Goal: Transaction & Acquisition: Purchase product/service

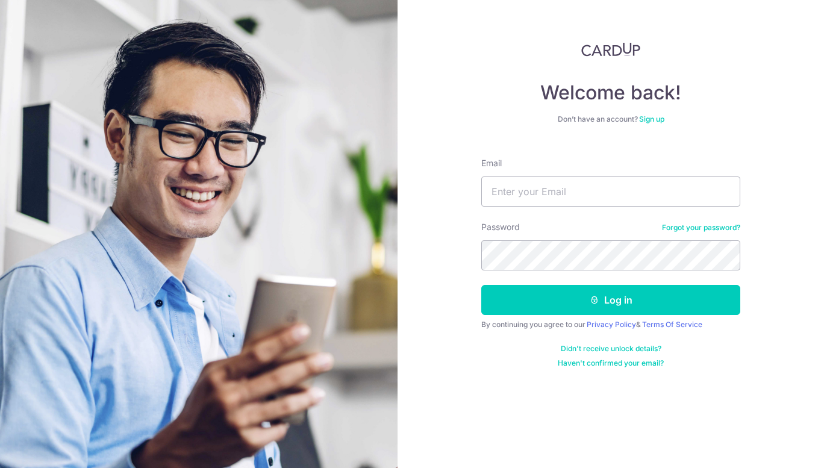
type input "zoezoeyeo@gmail.com"
click at [481, 285] on button "Log in" at bounding box center [610, 300] width 259 height 30
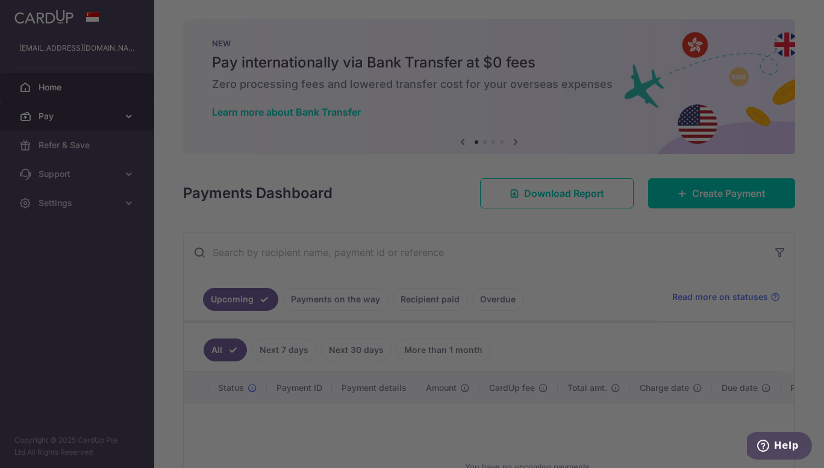
click at [93, 117] on body "zoezoeyeo@gmail.com Home Pay Payments Recipients Cards Refer & Save Support FAQ…" at bounding box center [412, 234] width 824 height 468
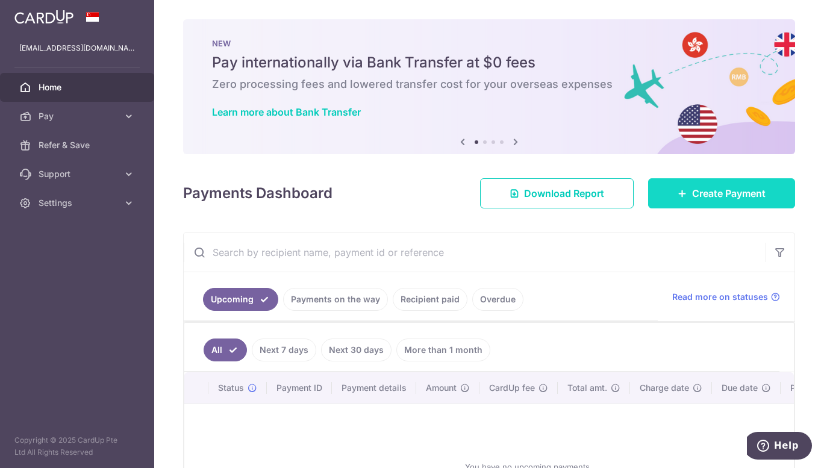
click at [688, 202] on link "Create Payment" at bounding box center [721, 193] width 147 height 30
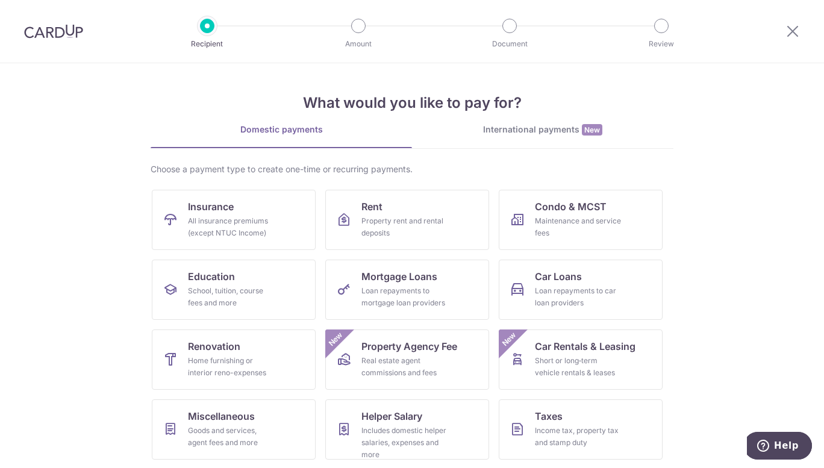
scroll to position [71, 0]
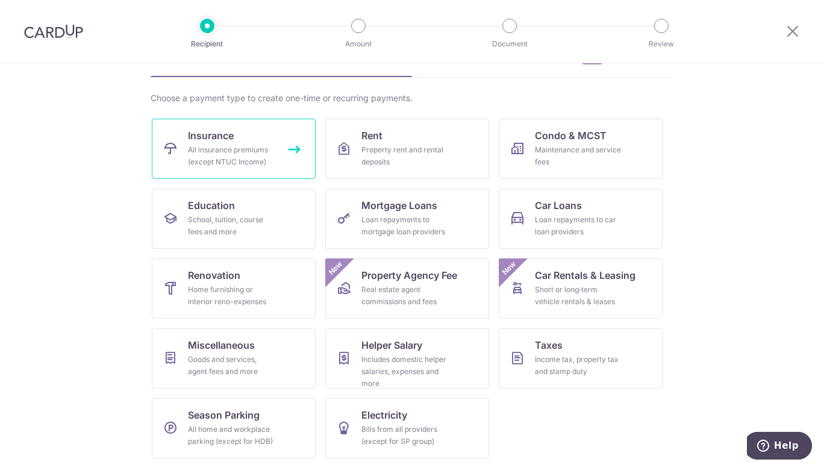
click at [271, 164] on div "All insurance premiums (except NTUC Income)" at bounding box center [231, 156] width 87 height 24
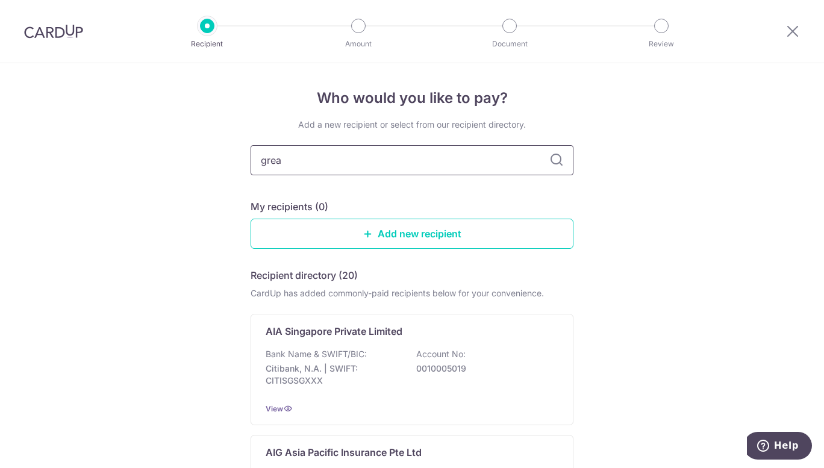
type input "great"
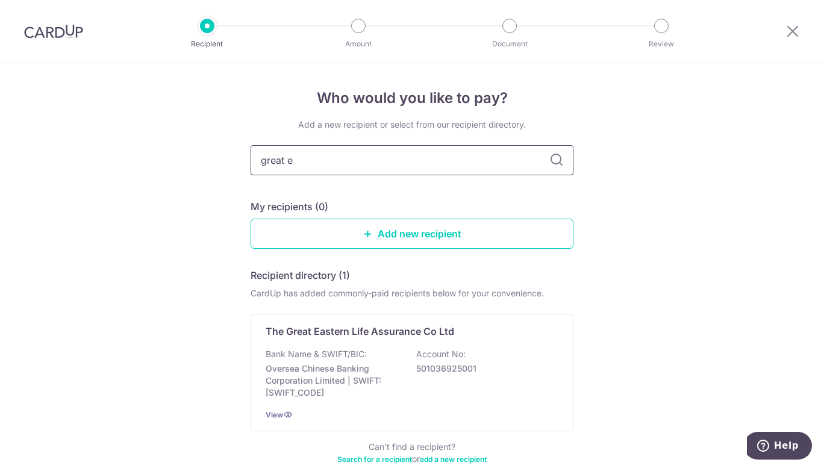
type input "great ea"
click at [555, 164] on icon at bounding box center [556, 160] width 14 height 14
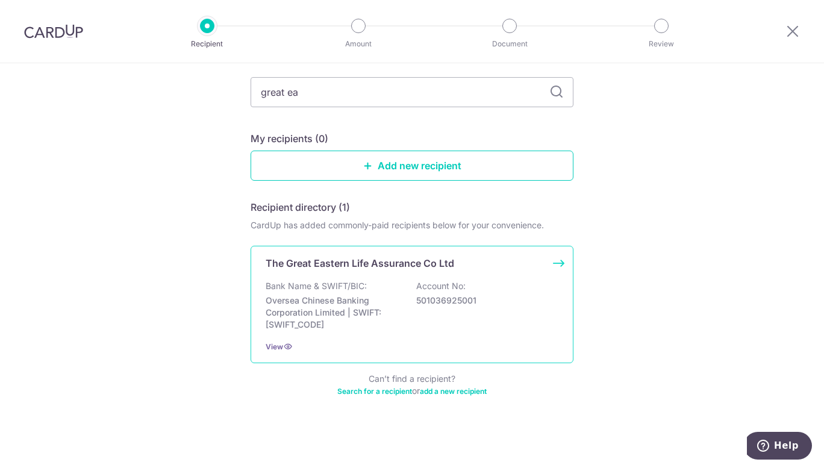
click at [453, 308] on div "Bank Name & SWIFT/BIC: Oversea Chinese Banking Corporation Limited | SWIFT: OCB…" at bounding box center [412, 305] width 293 height 51
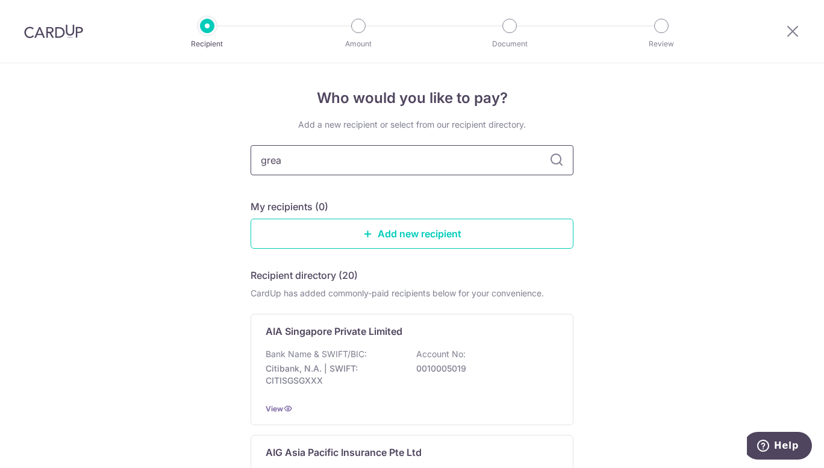
type input "great"
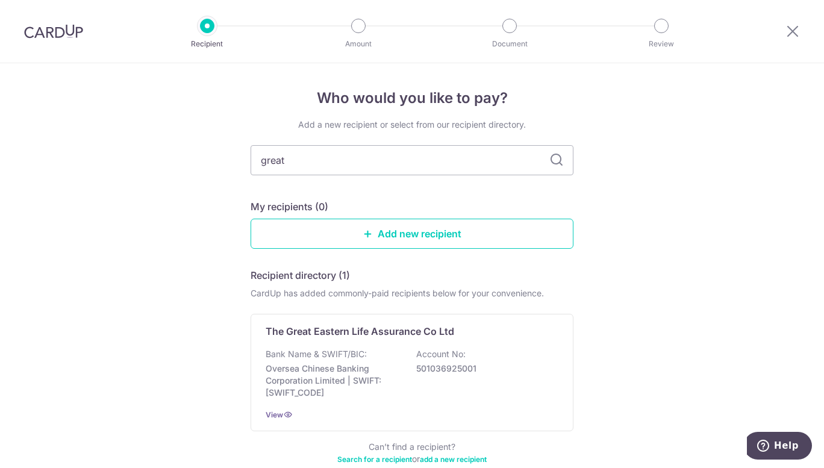
scroll to position [68, 0]
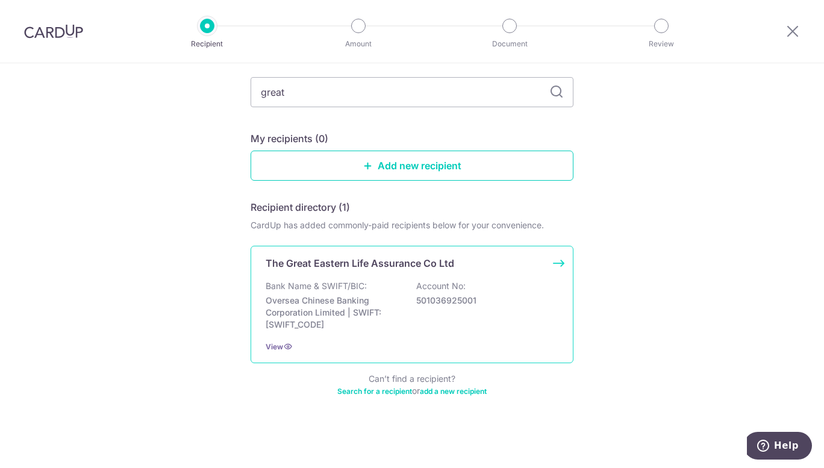
click at [425, 304] on p "501036925001" at bounding box center [483, 301] width 135 height 12
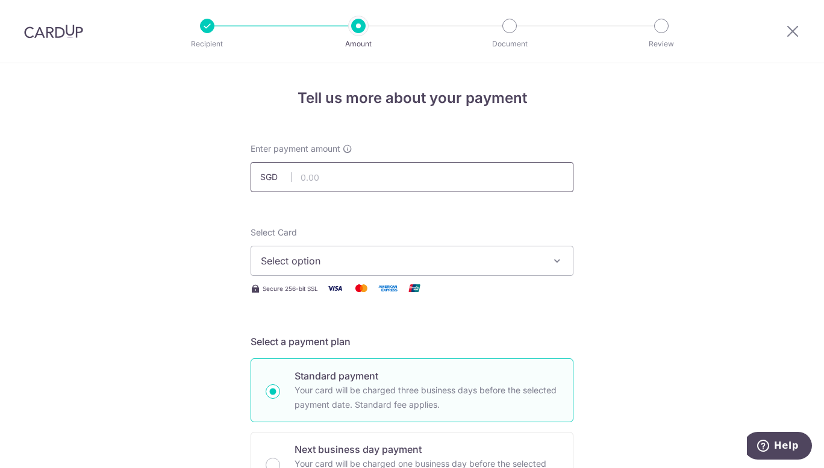
click at [428, 175] on input "text" at bounding box center [412, 177] width 323 height 30
type input "109.28"
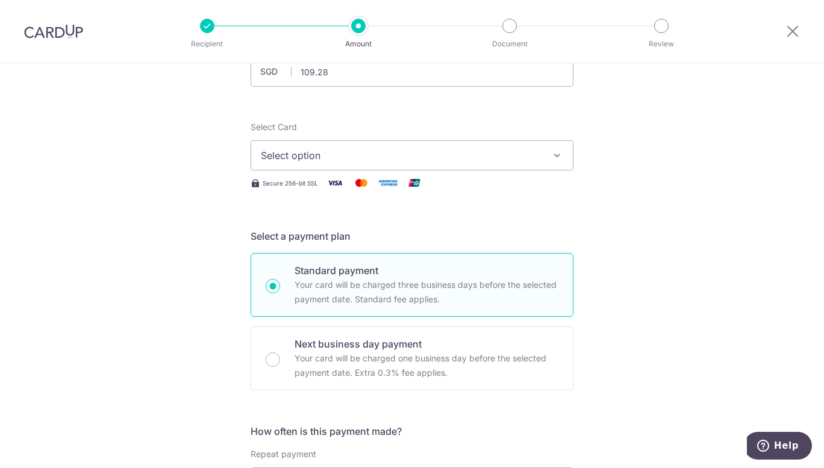
scroll to position [106, 0]
click at [439, 151] on span "Select option" at bounding box center [401, 155] width 281 height 14
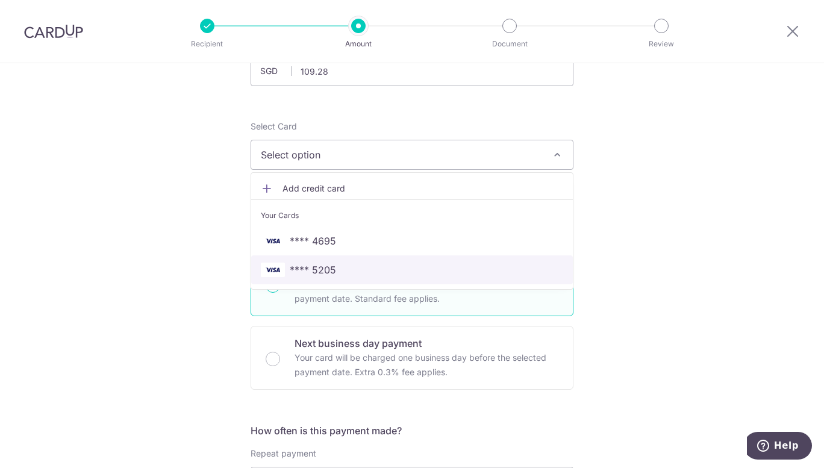
click at [485, 277] on span "**** 5205" at bounding box center [412, 270] width 302 height 14
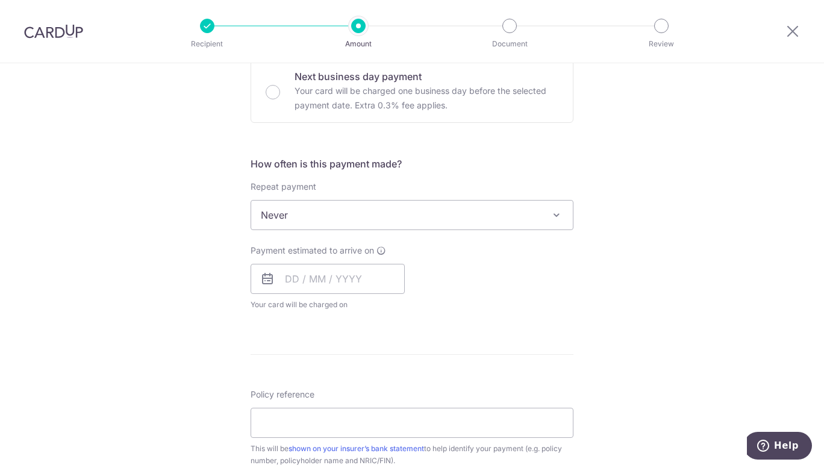
scroll to position [384, 0]
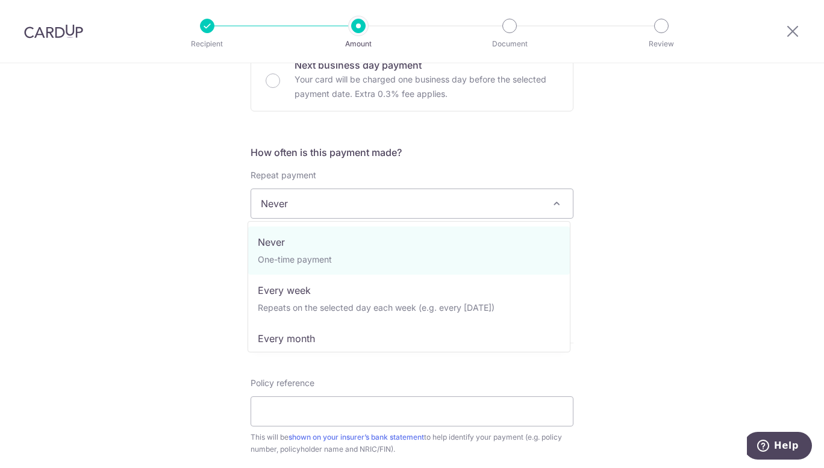
click at [514, 215] on span "Never" at bounding box center [412, 203] width 322 height 29
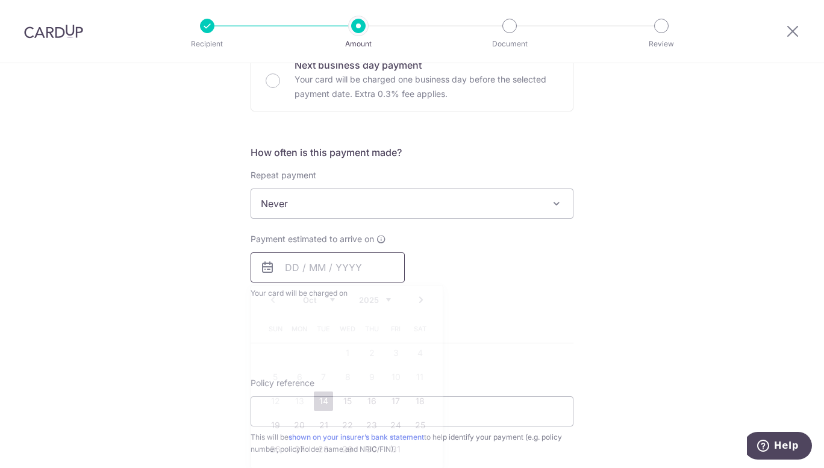
click at [362, 266] on input "text" at bounding box center [328, 267] width 154 height 30
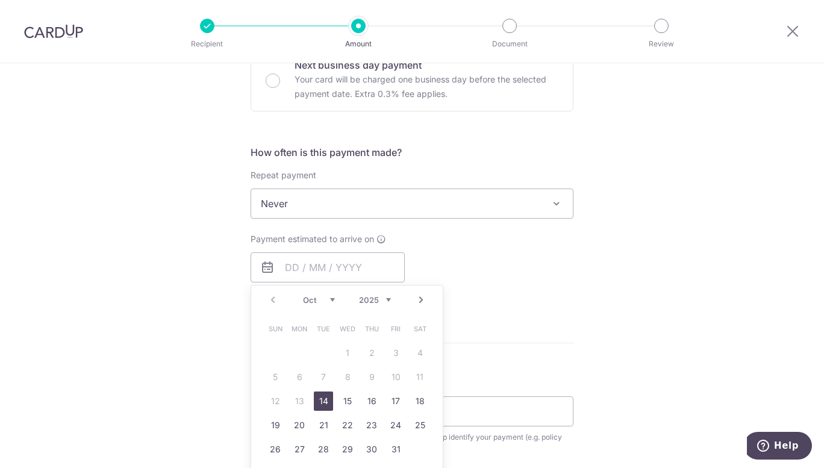
click at [322, 397] on link "14" at bounding box center [323, 401] width 19 height 19
type input "14/10/2025"
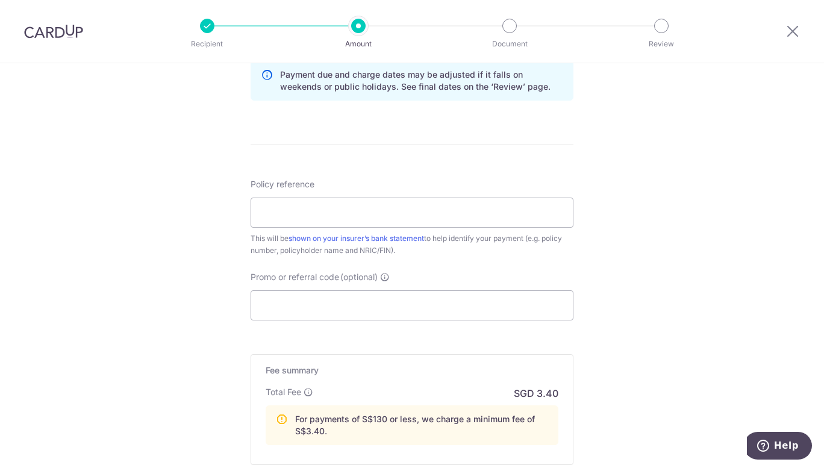
scroll to position [633, 0]
click at [432, 209] on input "Policy reference" at bounding box center [412, 212] width 323 height 30
type input "0081583137"
click at [345, 306] on input "Promo or referral code (optional)" at bounding box center [412, 305] width 323 height 30
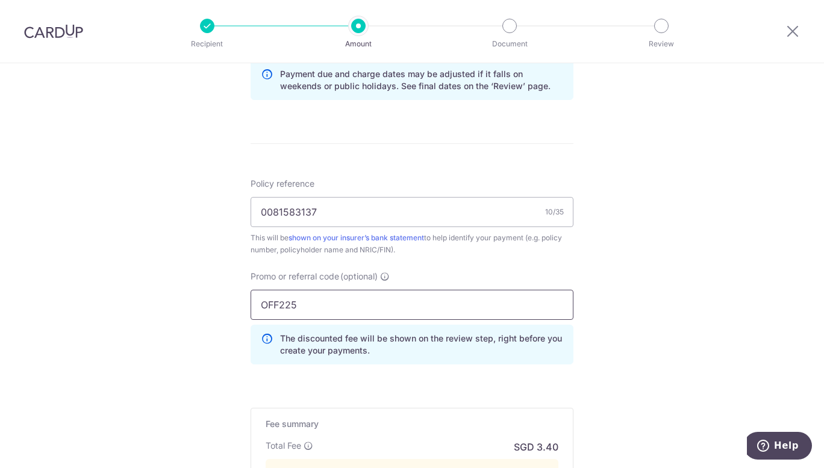
type input "OFF225"
click at [652, 355] on div "Tell us more about your payment Enter payment amount SGD 109.28 109.28 Select C…" at bounding box center [412, 51] width 824 height 1243
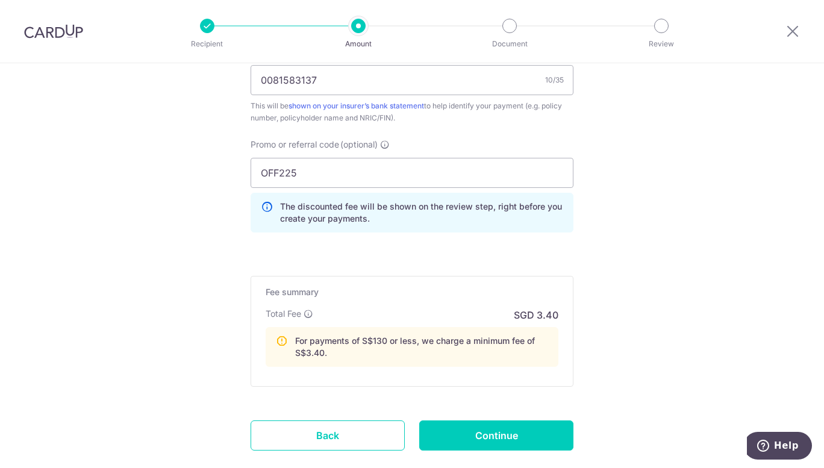
scroll to position [766, 0]
click at [402, 178] on input "OFF225" at bounding box center [412, 172] width 323 height 30
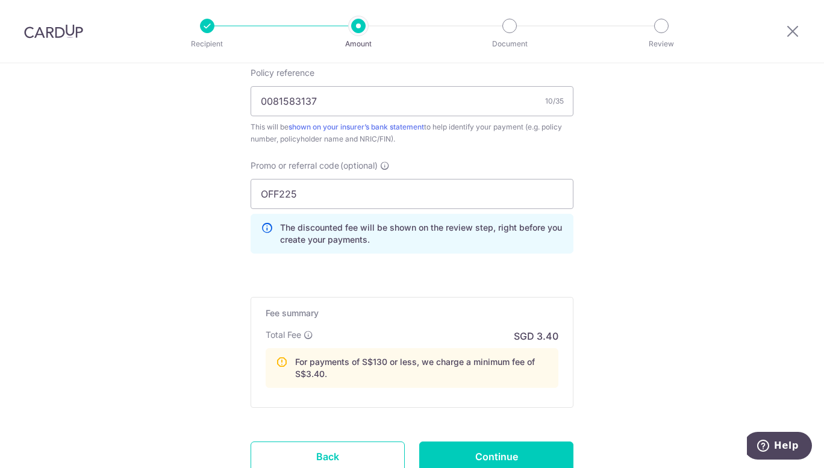
scroll to position [838, 0]
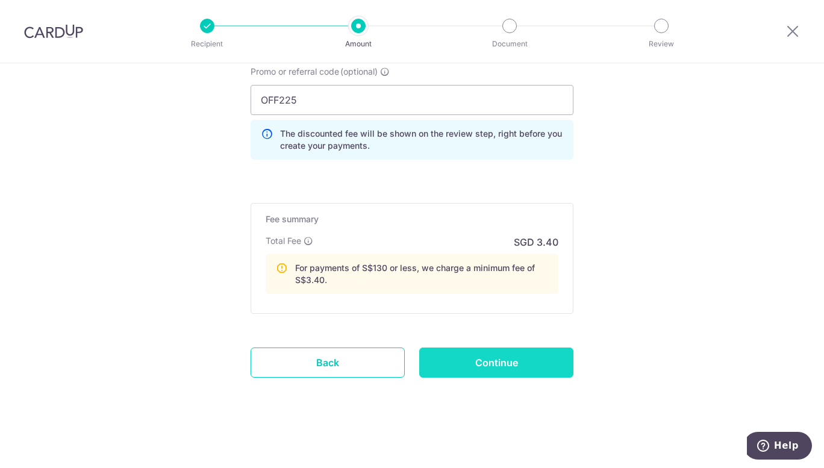
click at [522, 364] on input "Continue" at bounding box center [496, 363] width 154 height 30
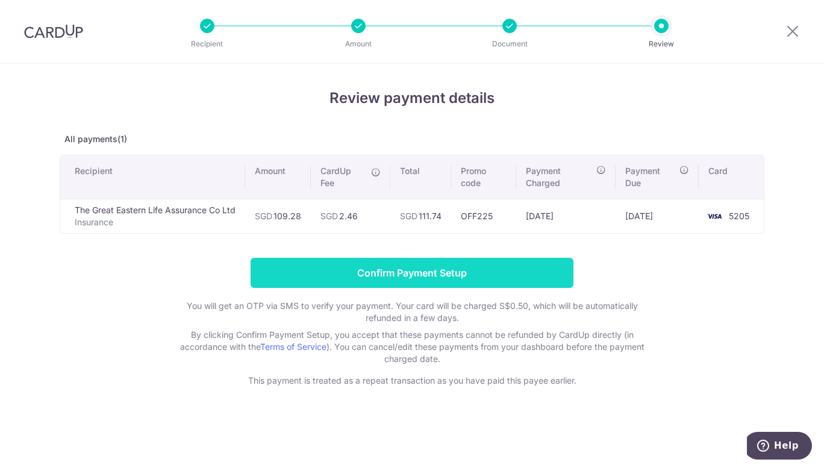
click at [417, 268] on input "Confirm Payment Setup" at bounding box center [412, 273] width 323 height 30
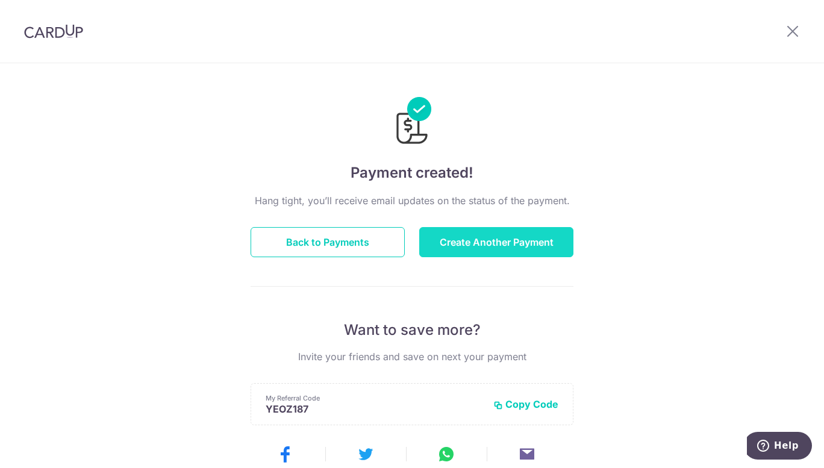
click at [474, 253] on button "Create Another Payment" at bounding box center [496, 242] width 154 height 30
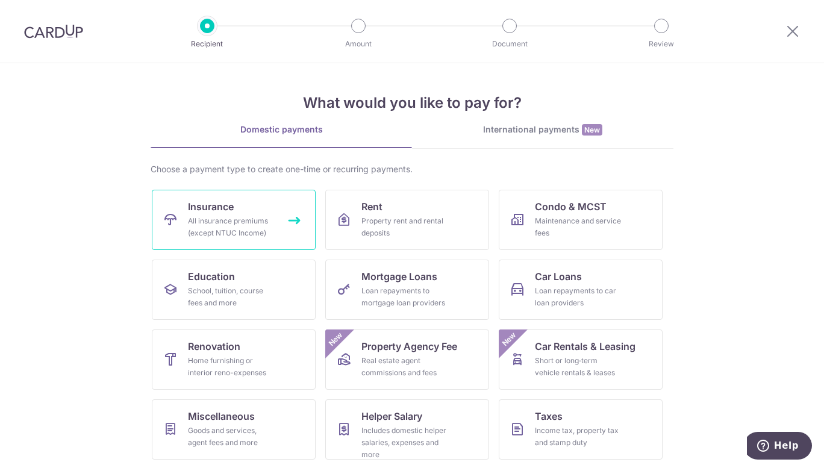
click at [219, 236] on div "All insurance premiums (except NTUC Income)" at bounding box center [231, 227] width 87 height 24
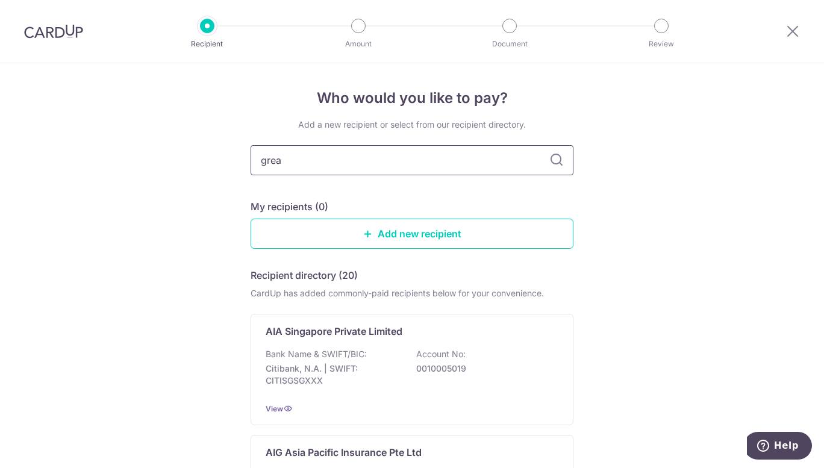
type input "great"
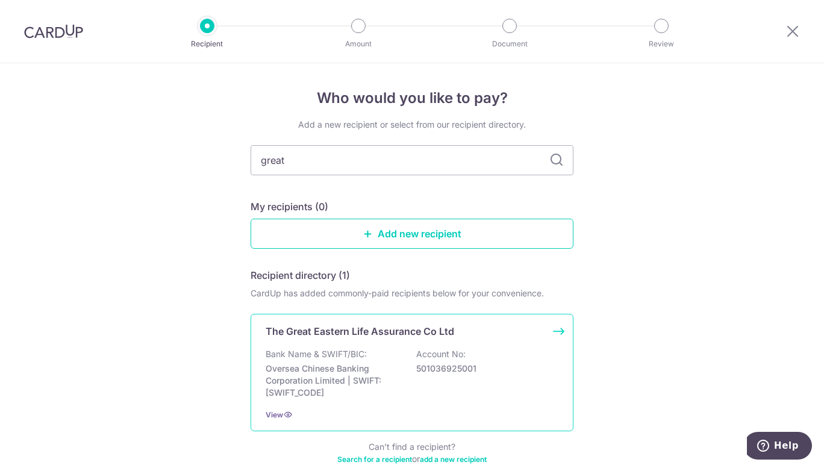
click at [352, 324] on div "The Great Eastern Life Assurance Co Ltd Bank Name & SWIFT/BIC: Oversea Chinese …" at bounding box center [412, 372] width 323 height 117
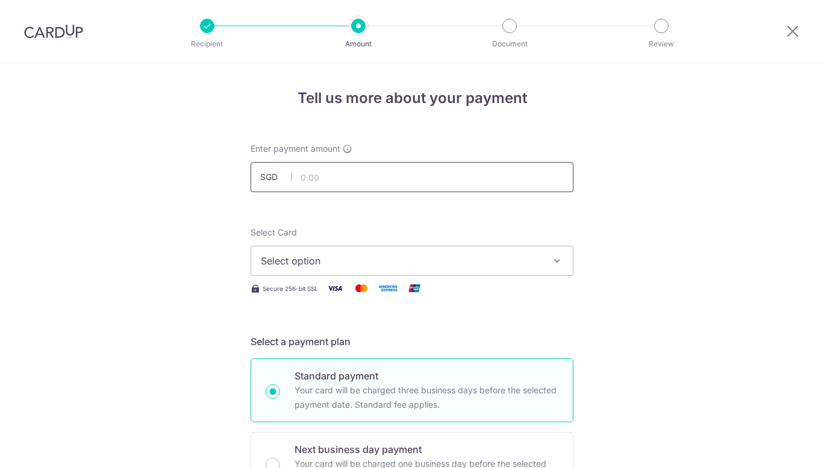
click at [403, 184] on input "text" at bounding box center [412, 177] width 323 height 30
type input "400.14"
click at [510, 238] on div "Select Card Select option Add credit card Your Cards **** 4695 **** 5205" at bounding box center [412, 251] width 323 height 49
click at [507, 252] on button "Select option" at bounding box center [412, 261] width 323 height 30
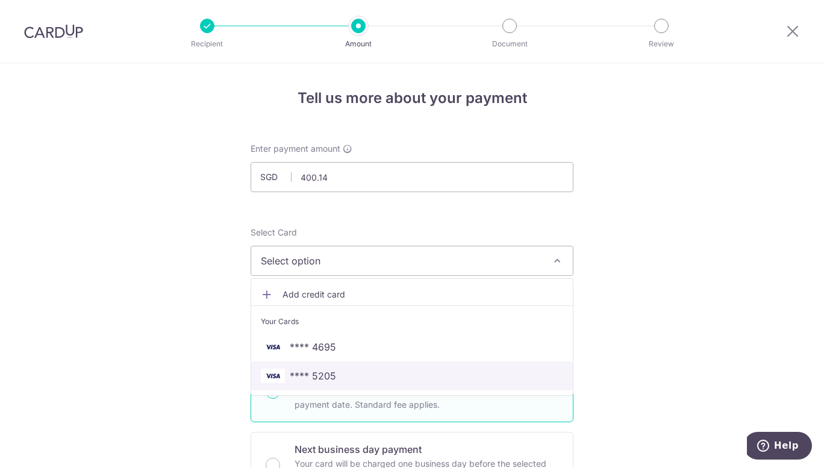
click at [386, 368] on link "**** 5205" at bounding box center [412, 375] width 322 height 29
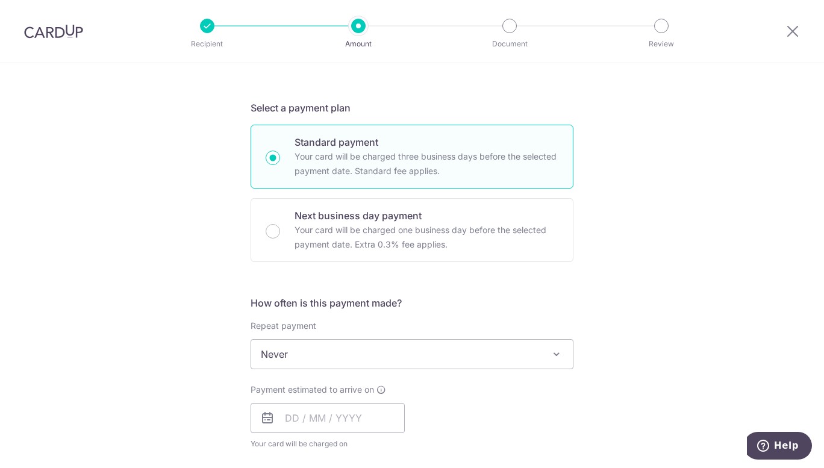
scroll to position [397, 0]
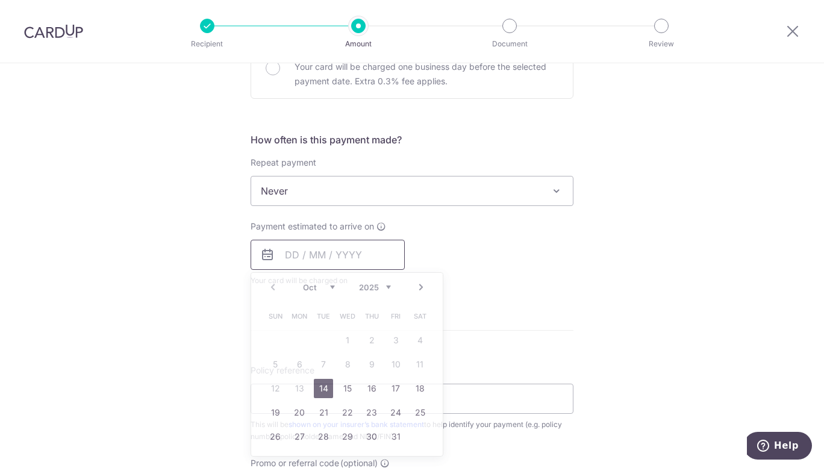
click at [343, 258] on input "text" at bounding box center [328, 255] width 154 height 30
click at [325, 385] on link "14" at bounding box center [323, 388] width 19 height 19
type input "[DATE]"
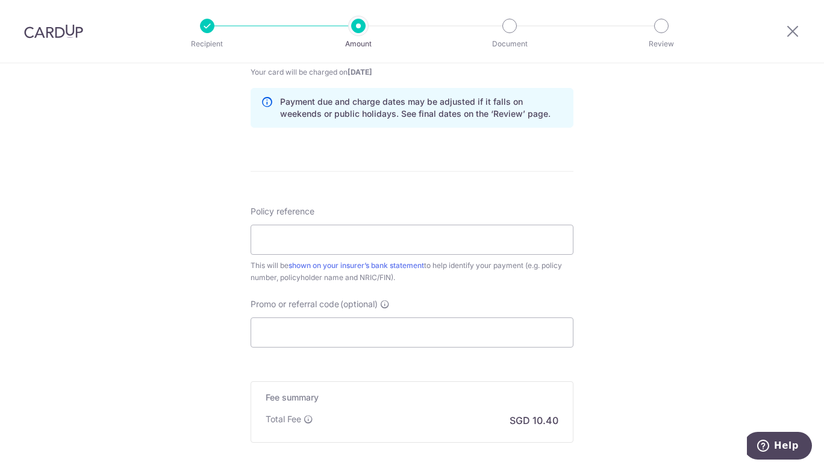
scroll to position [668, 0]
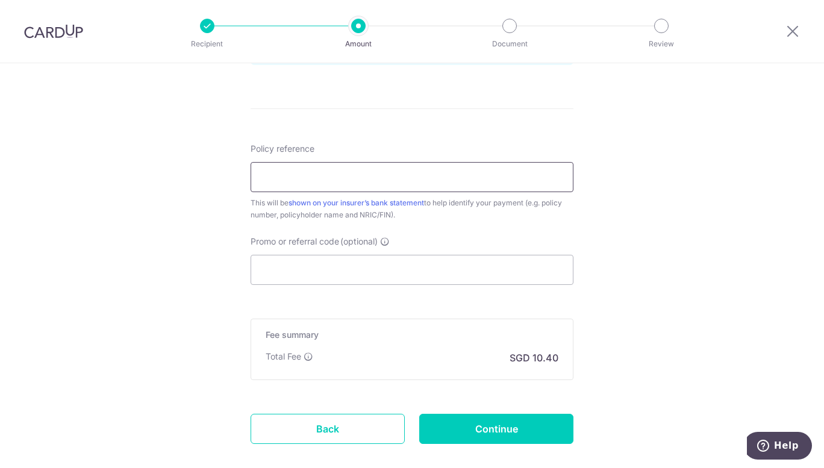
click at [414, 184] on input "Policy reference" at bounding box center [412, 177] width 323 height 30
type input "0209927355"
click at [446, 277] on input "Promo or referral code (optional)" at bounding box center [412, 270] width 323 height 30
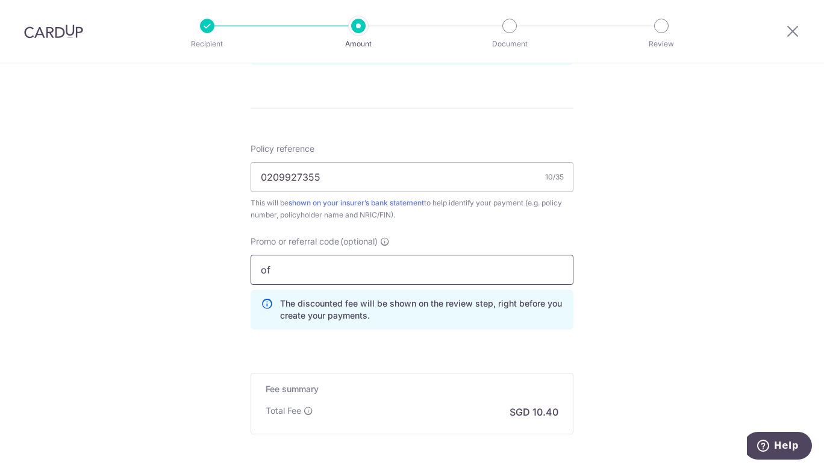
type input "o"
type input "OFF225"
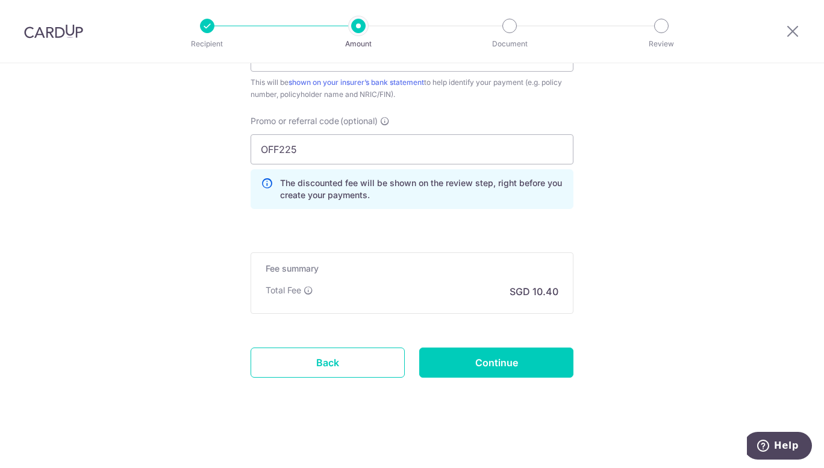
click at [484, 360] on input "Continue" at bounding box center [496, 363] width 154 height 30
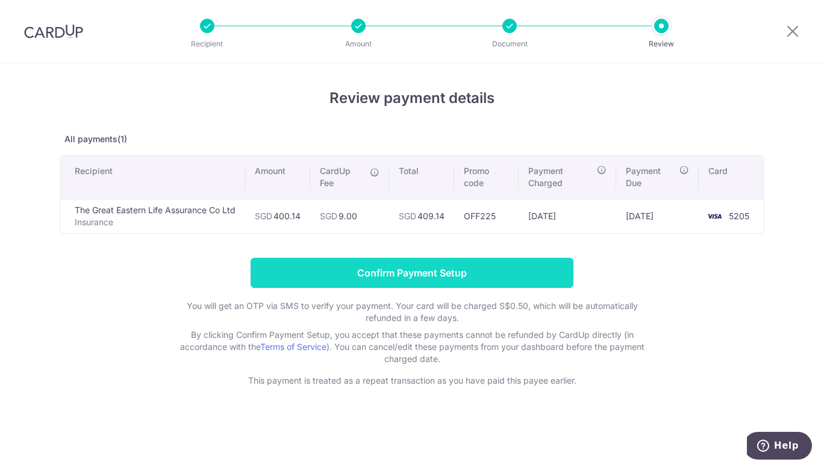
click at [486, 277] on input "Confirm Payment Setup" at bounding box center [412, 273] width 323 height 30
